Goal: Answer question/provide support

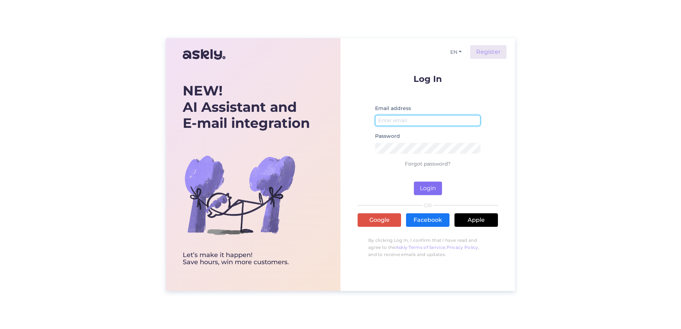
type input "[EMAIL_ADDRESS][DOMAIN_NAME]"
click at [424, 189] on button "Login" at bounding box center [428, 189] width 28 height 14
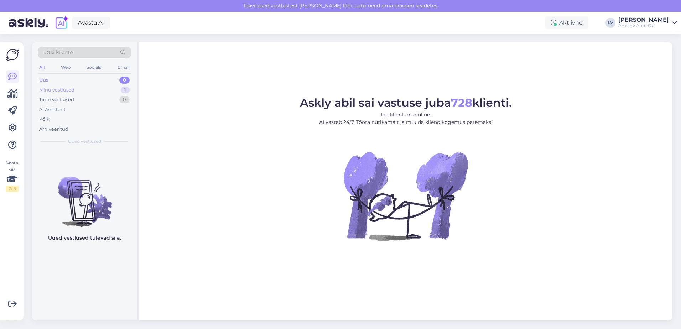
click at [91, 94] on div "Minu vestlused 1" at bounding box center [84, 90] width 93 height 10
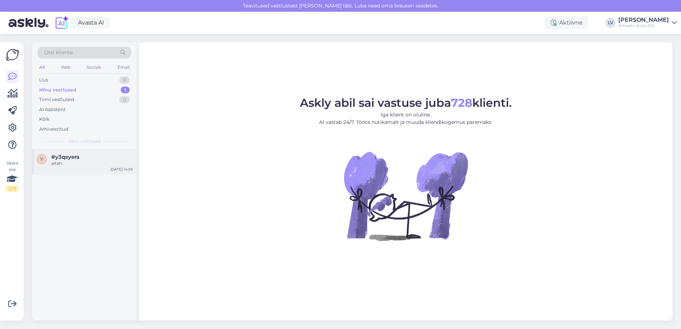
click at [83, 152] on div "y #y3qsyera aitäh [DATE] 14:39" at bounding box center [84, 162] width 105 height 26
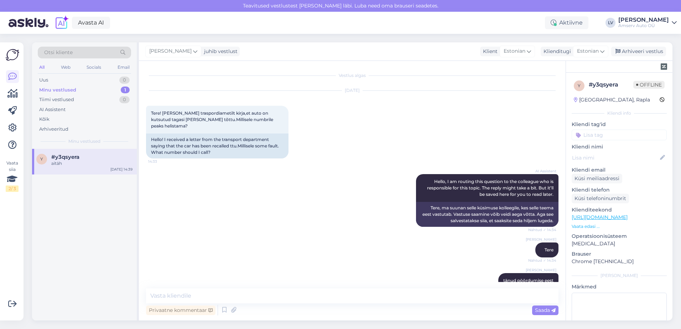
scroll to position [394, 0]
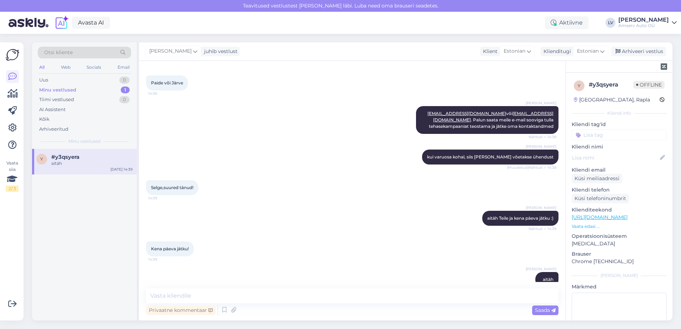
click at [610, 138] on input at bounding box center [619, 135] width 95 height 11
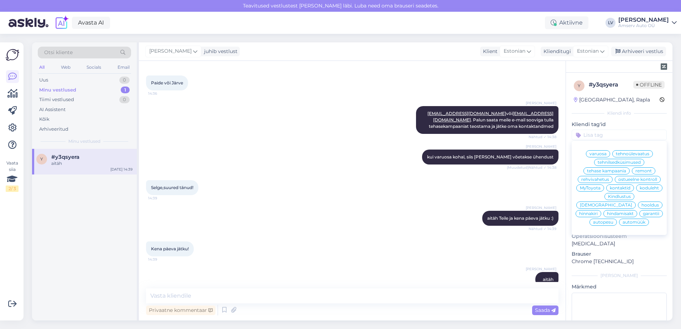
click at [639, 172] on span "remont" at bounding box center [644, 171] width 16 height 4
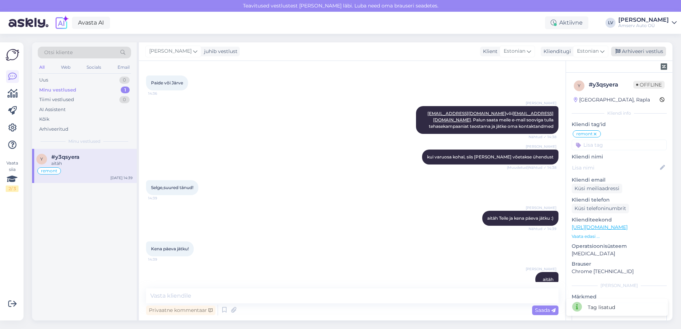
click at [652, 55] on div "Arhiveeri vestlus" at bounding box center [638, 52] width 55 height 10
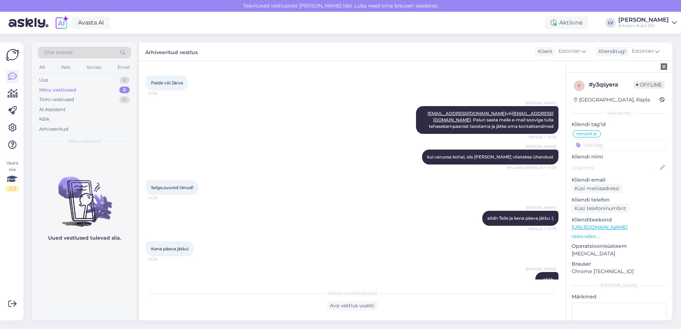
click at [253, 172] on div "Selge,suured tänud! 14:39" at bounding box center [352, 187] width 413 height 31
click at [231, 264] on div "[PERSON_NAME] aitäh 14:39" at bounding box center [352, 279] width 413 height 31
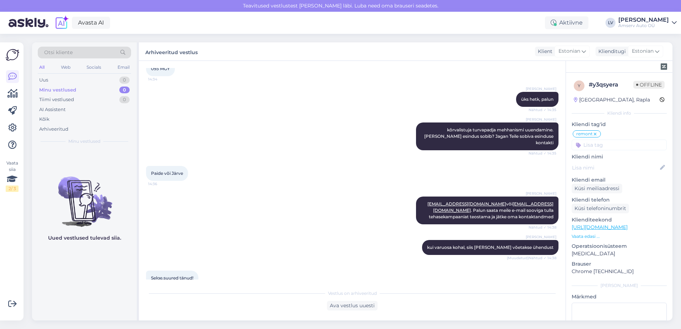
scroll to position [397, 0]
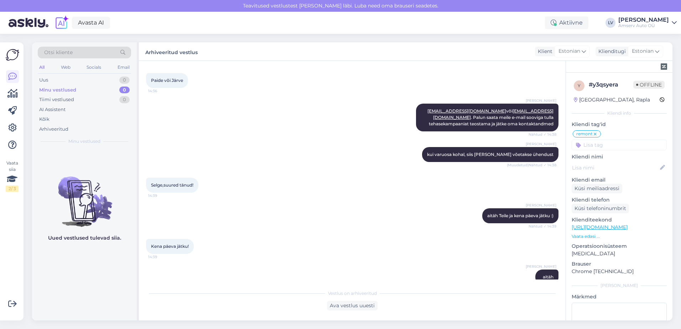
click at [217, 295] on div "Vestlus on arhiveeritud" at bounding box center [352, 293] width 413 height 6
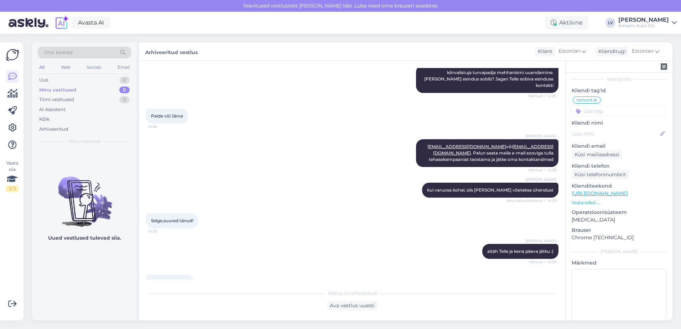
scroll to position [57, 0]
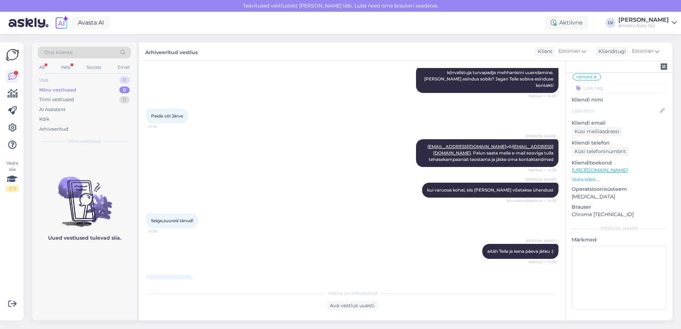
click at [95, 79] on div "Uus 0" at bounding box center [84, 80] width 93 height 10
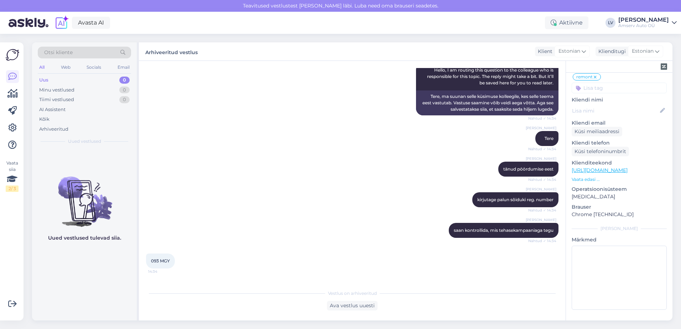
scroll to position [0, 0]
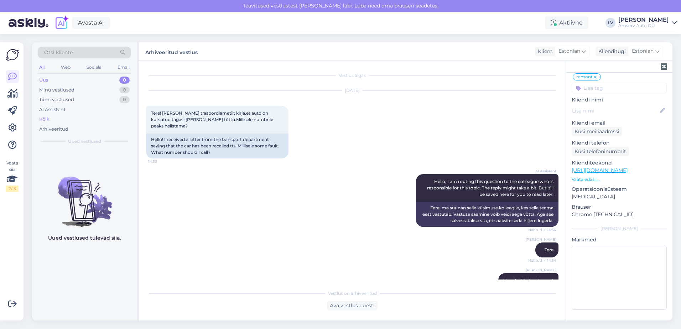
click at [58, 120] on div "Kõik" at bounding box center [84, 119] width 93 height 10
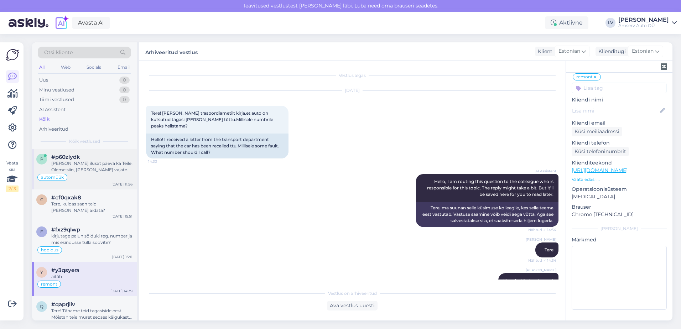
click at [82, 166] on div "[PERSON_NAME] ilusat päeva ka Teile! Oleme siin, [PERSON_NAME] vajate." at bounding box center [91, 166] width 81 height 13
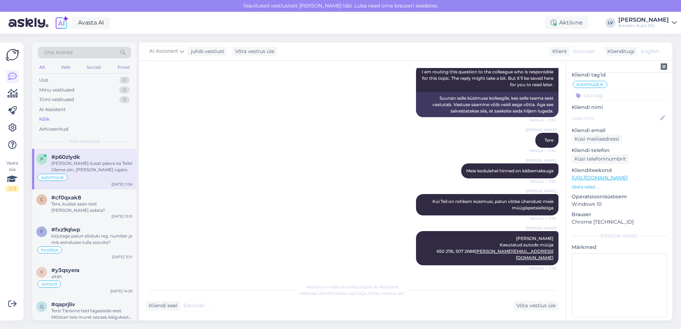
scroll to position [243, 0]
